Goal: Check status: Check status

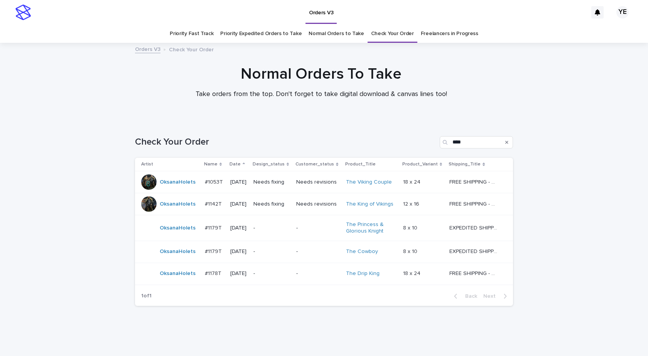
scroll to position [17, 0]
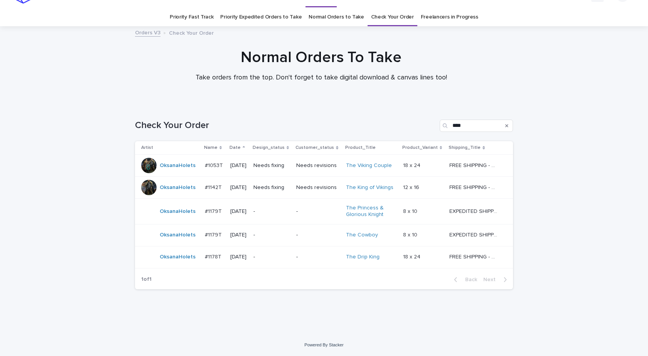
click at [187, 219] on td "OksanaHolets" at bounding box center [168, 212] width 67 height 26
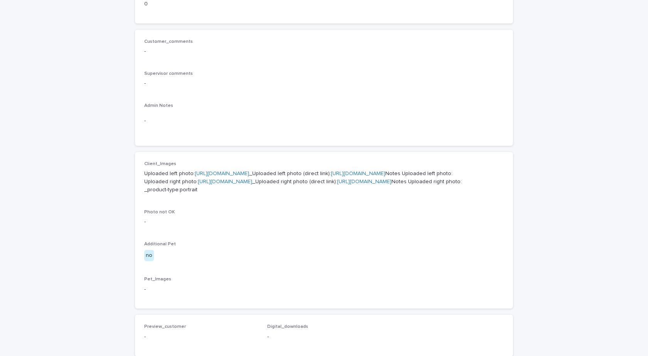
scroll to position [235, 0]
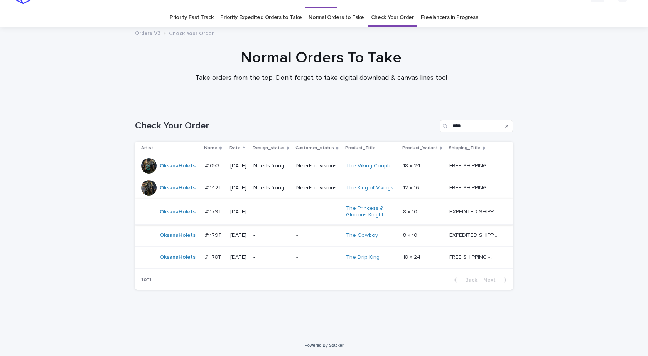
scroll to position [17, 0]
click at [186, 244] on td "OksanaHolets" at bounding box center [168, 235] width 67 height 22
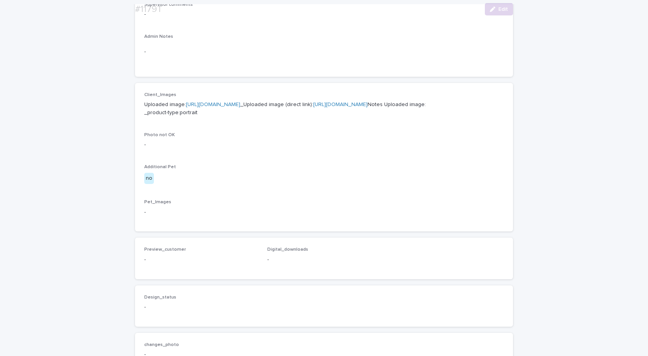
scroll to position [270, 0]
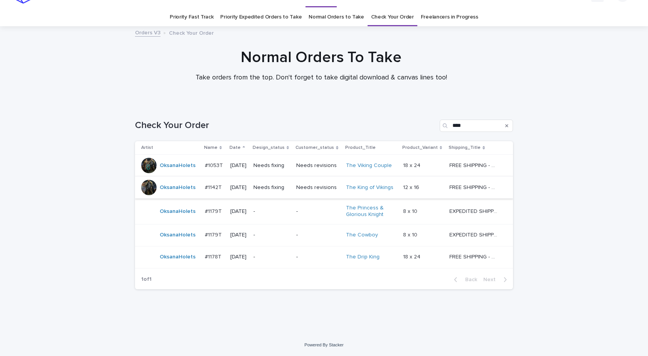
scroll to position [17, 0]
click at [202, 263] on td "#1178T #1178T" at bounding box center [214, 257] width 25 height 22
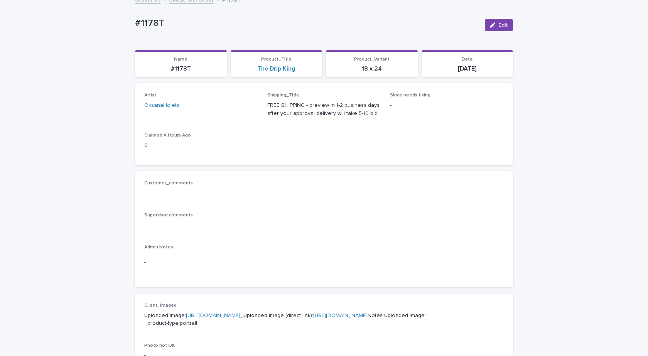
scroll to position [116, 0]
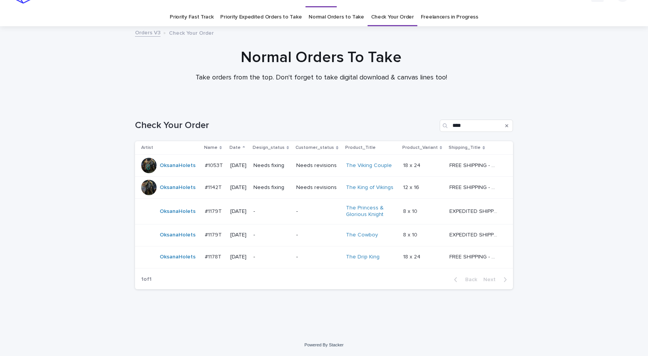
scroll to position [17, 0]
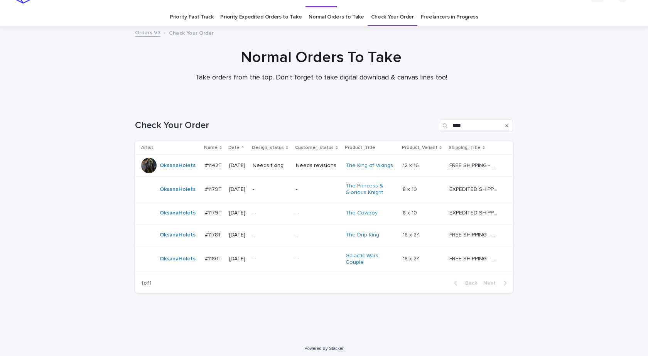
click at [202, 267] on td "#1180T #1180T" at bounding box center [214, 259] width 24 height 26
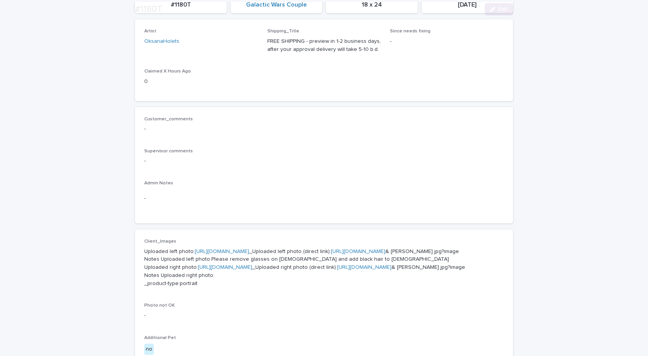
scroll to position [154, 0]
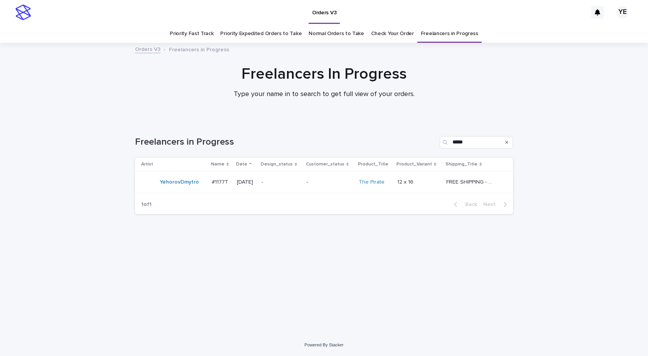
click at [184, 189] on div "YehorovDmytro" at bounding box center [173, 181] width 64 height 15
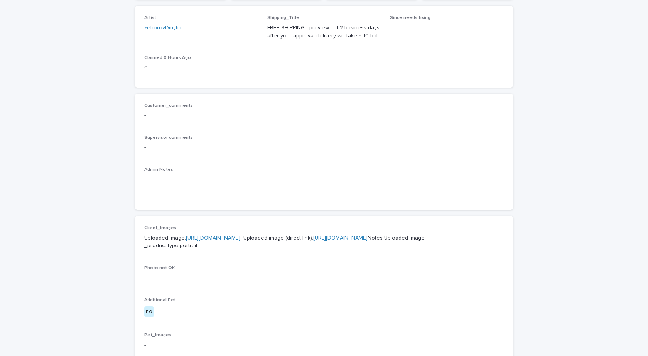
scroll to position [231, 0]
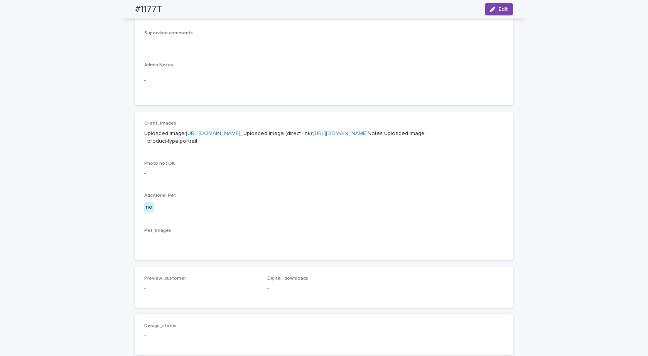
click at [223, 133] on link "https://cdn.shopify.com-uploadkit.app/s/files/1/0033/4807/0511/files/download.h…" at bounding box center [213, 133] width 54 height 5
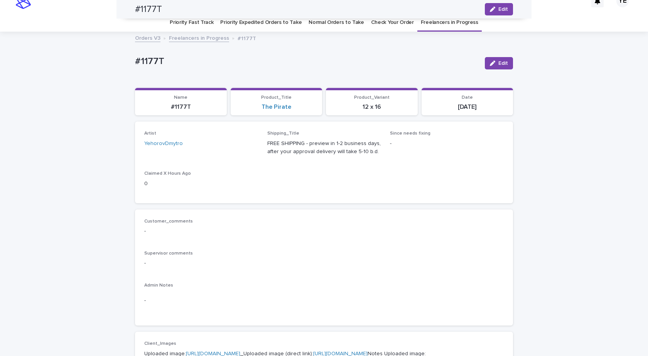
scroll to position [0, 0]
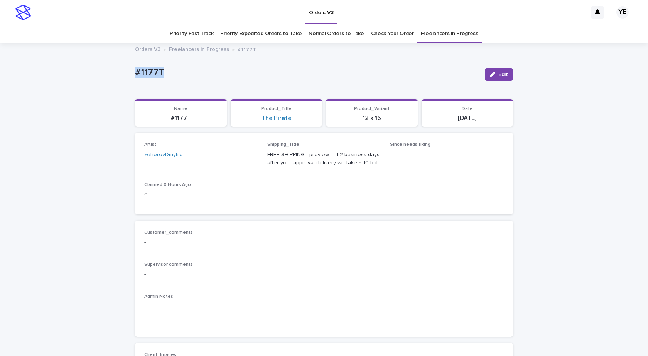
drag, startPoint x: 172, startPoint y: 78, endPoint x: 111, endPoint y: 76, distance: 61.0
copy p "#1177T"
click at [179, 78] on p "#1177T" at bounding box center [307, 72] width 344 height 11
drag, startPoint x: 173, startPoint y: 73, endPoint x: 122, endPoint y: 71, distance: 50.6
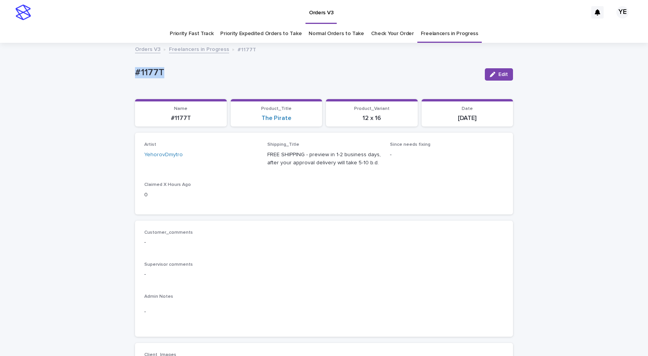
copy p "#1177T"
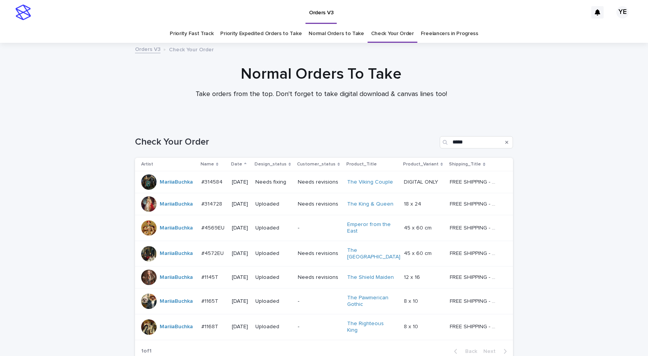
scroll to position [20, 0]
